Goal: Entertainment & Leisure: Consume media (video, audio)

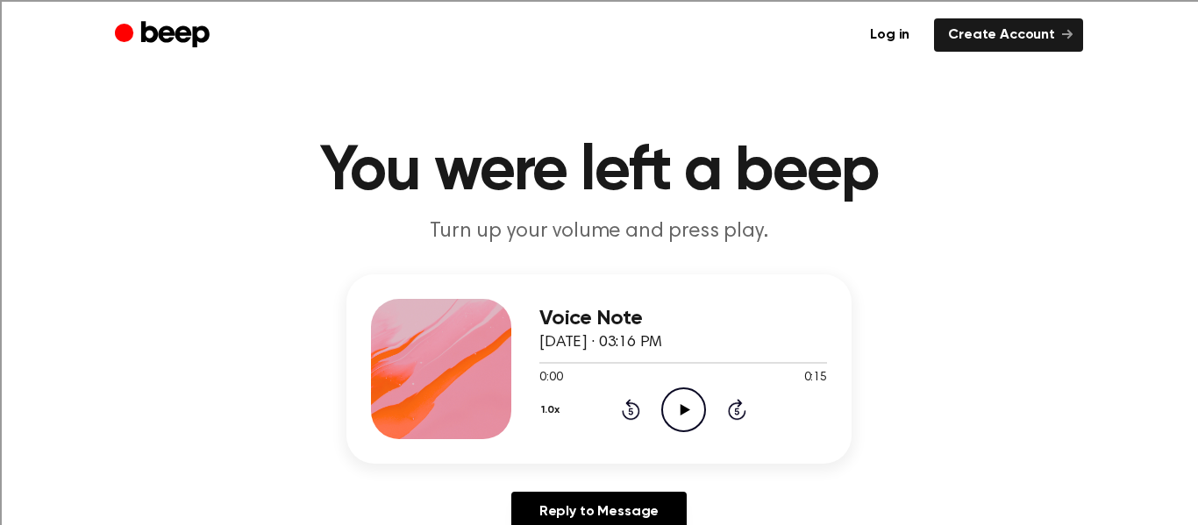
click at [686, 420] on icon "Play Audio" at bounding box center [683, 410] width 45 height 45
click at [688, 402] on icon "Play Audio" at bounding box center [683, 410] width 45 height 45
click at [677, 403] on icon "Play Audio" at bounding box center [683, 410] width 45 height 45
click at [677, 415] on icon "Play Audio" at bounding box center [683, 410] width 45 height 45
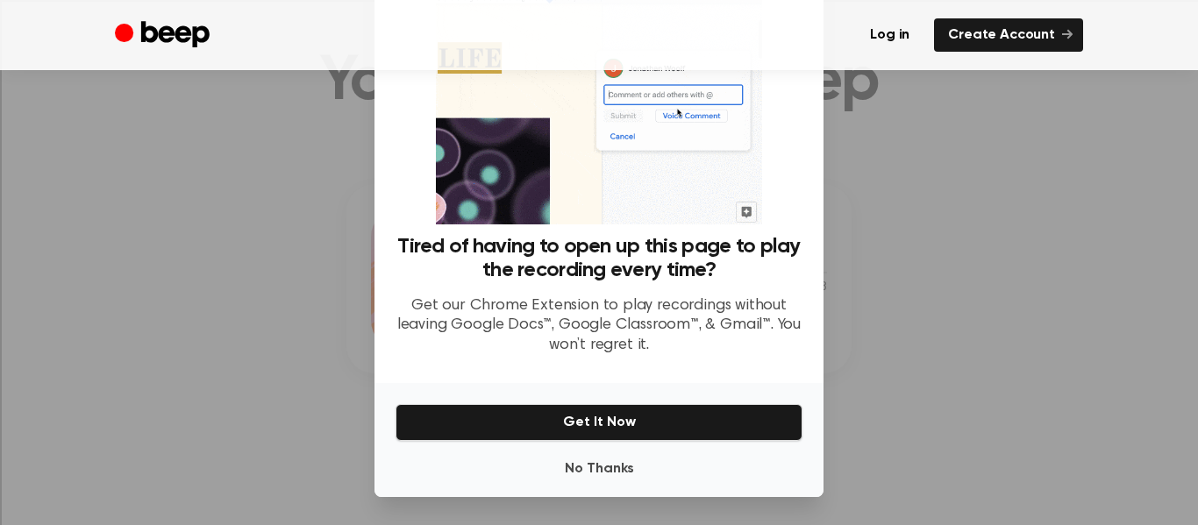
scroll to position [107, 0]
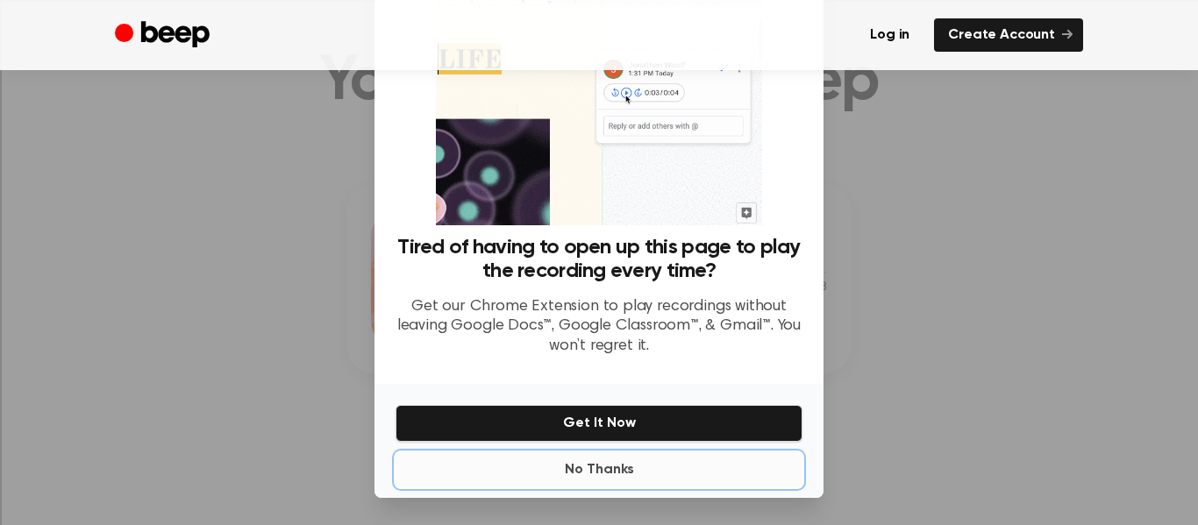
click at [655, 466] on button "No Thanks" at bounding box center [598, 469] width 407 height 35
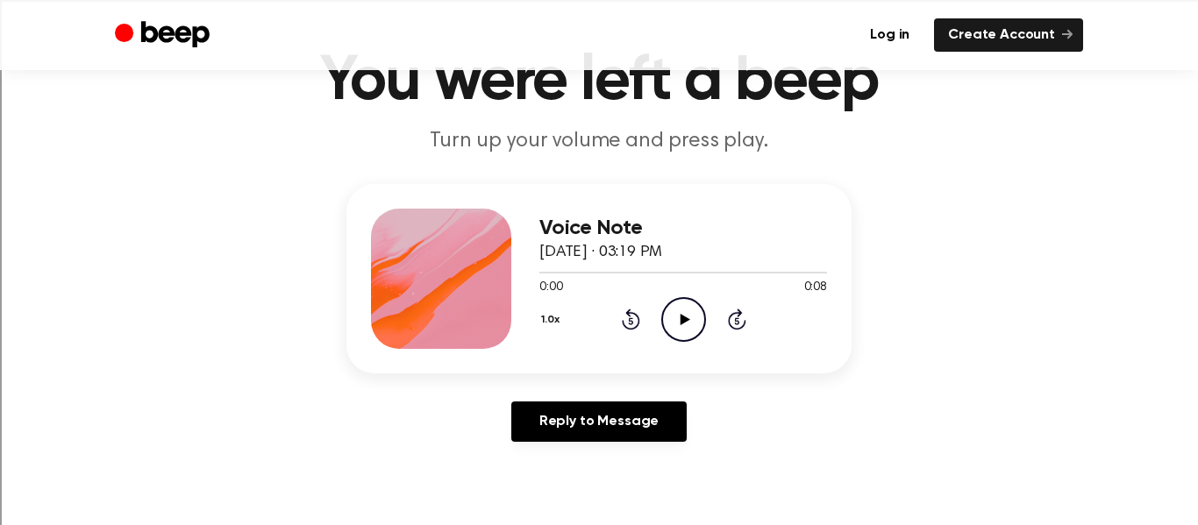
click at [683, 310] on icon "Play Audio" at bounding box center [683, 319] width 45 height 45
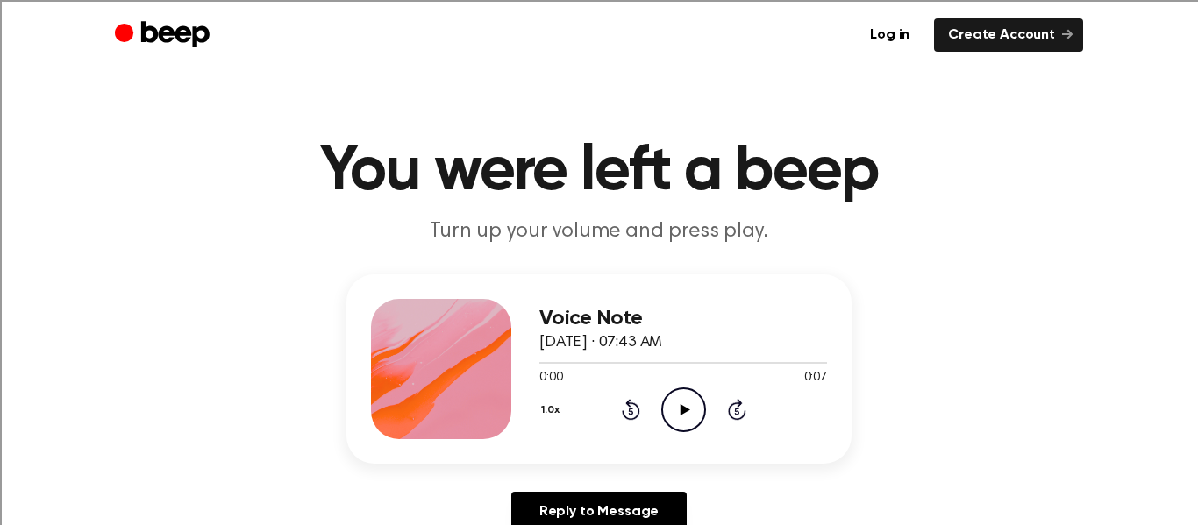
click at [685, 409] on icon at bounding box center [684, 409] width 10 height 11
